Goal: Check status: Check status

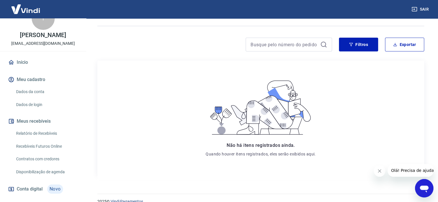
scroll to position [29, 0]
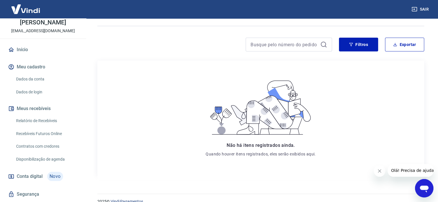
click at [45, 127] on link "Relatório de Recebíveis" at bounding box center [46, 121] width 65 height 12
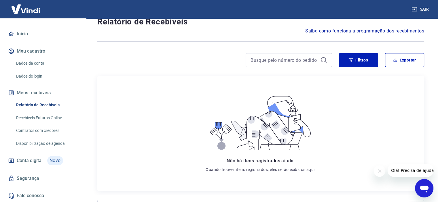
scroll to position [29, 0]
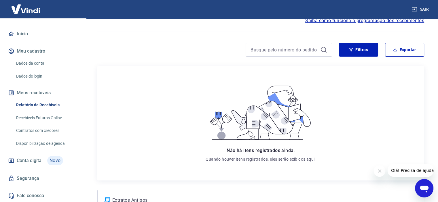
click at [37, 159] on span "Conta digital" at bounding box center [30, 161] width 26 height 8
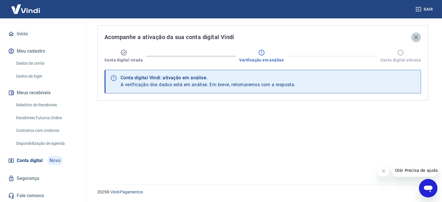
click at [416, 39] on icon "button" at bounding box center [416, 37] width 7 height 7
